Goal: Task Accomplishment & Management: Manage account settings

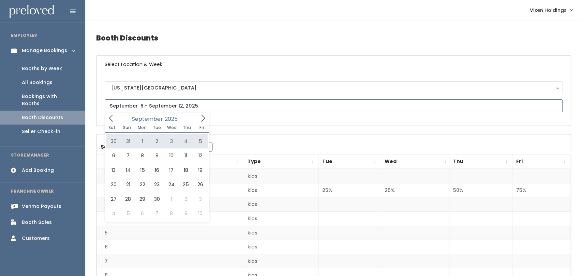
type input "August 30 to September 5"
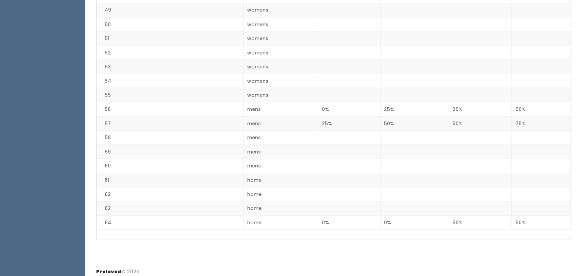
scroll to position [848, 0]
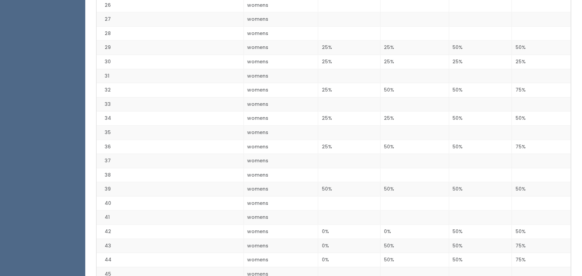
scroll to position [525, 0]
click at [305, 150] on td "womens" at bounding box center [280, 147] width 75 height 14
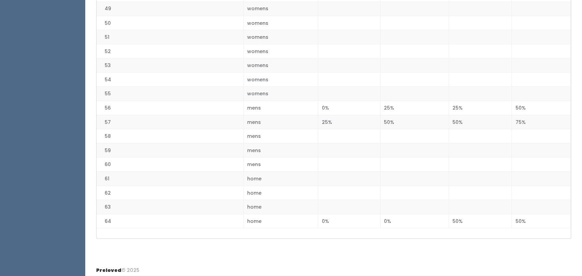
scroll to position [0, 0]
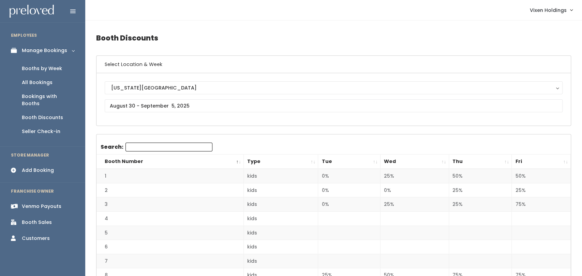
click at [351, 164] on th "Tue" at bounding box center [349, 162] width 62 height 15
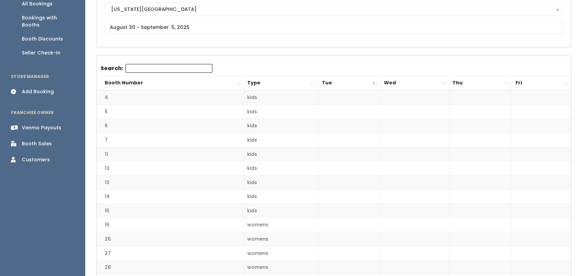
scroll to position [33, 0]
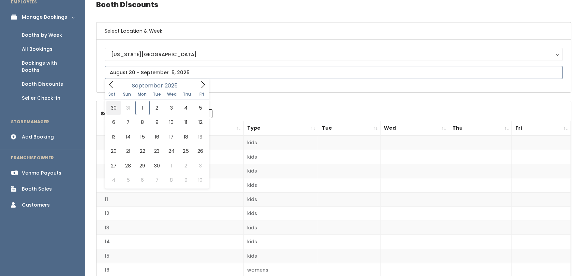
type input "[DATE] to [DATE]"
